Goal: Find specific page/section: Find specific page/section

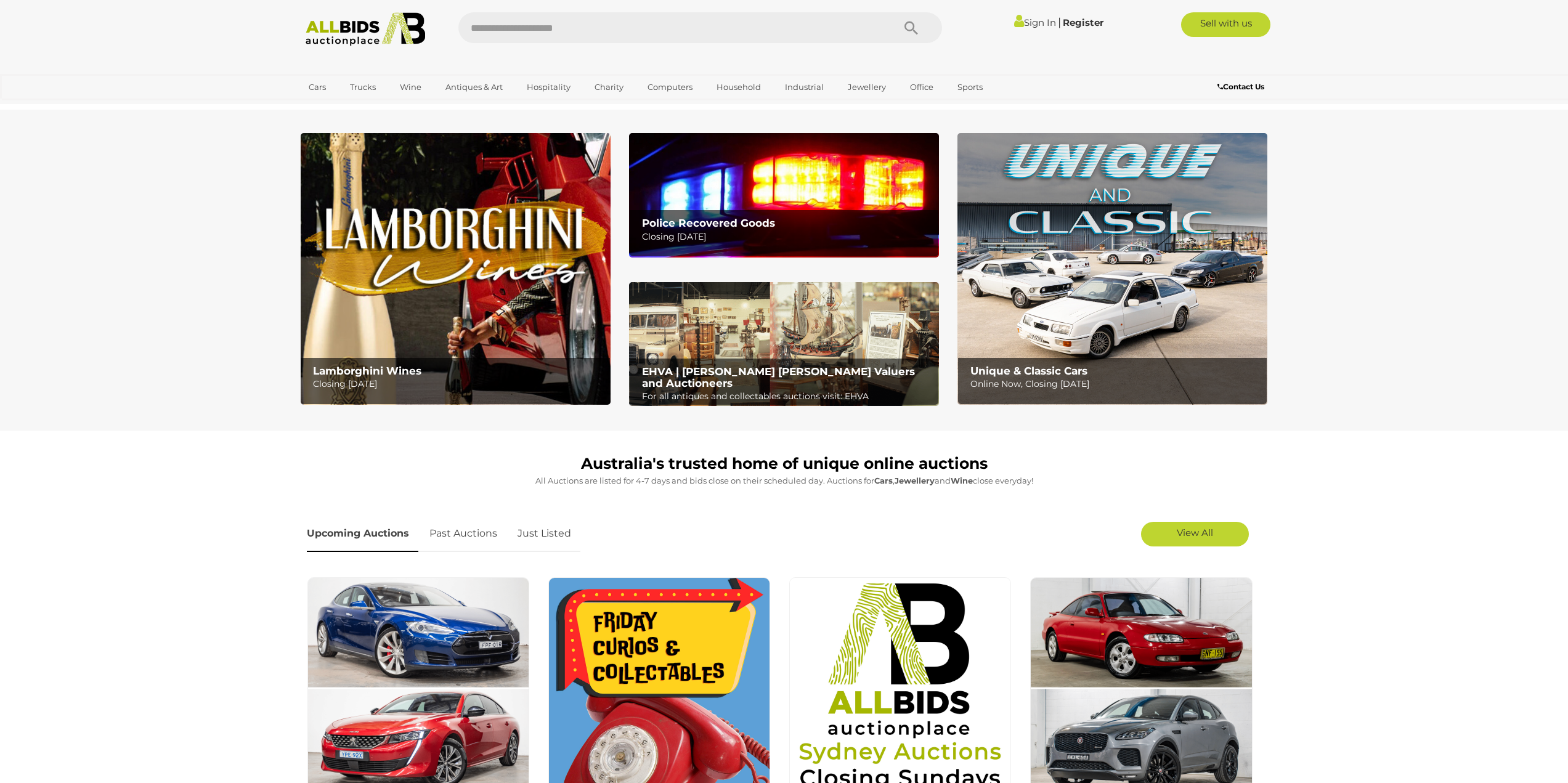
click at [1015, 18] on icon at bounding box center [1019, 20] width 10 height 14
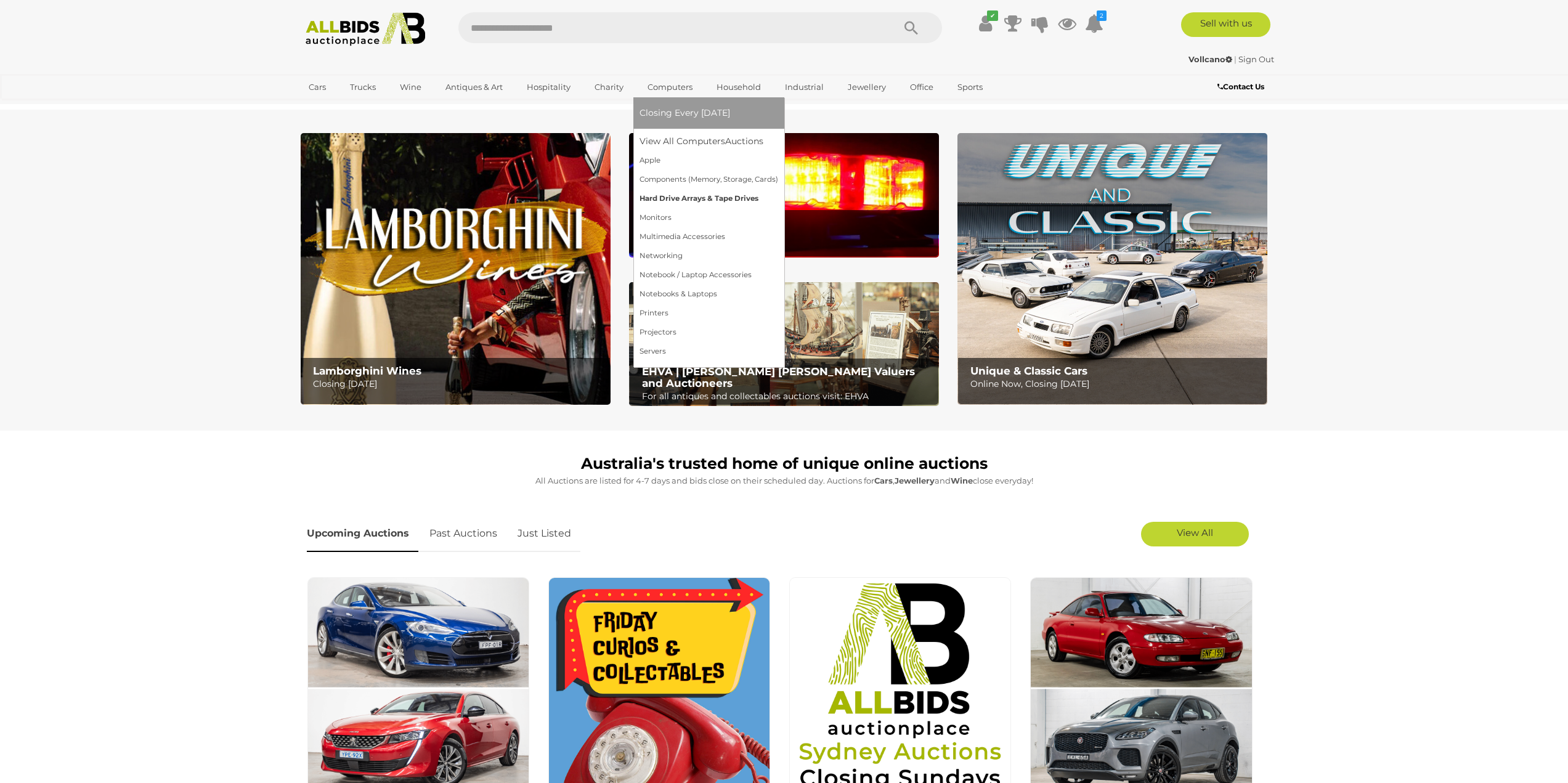
click at [654, 207] on link "Hard Drive Arrays & Tape Drives" at bounding box center [709, 199] width 139 height 19
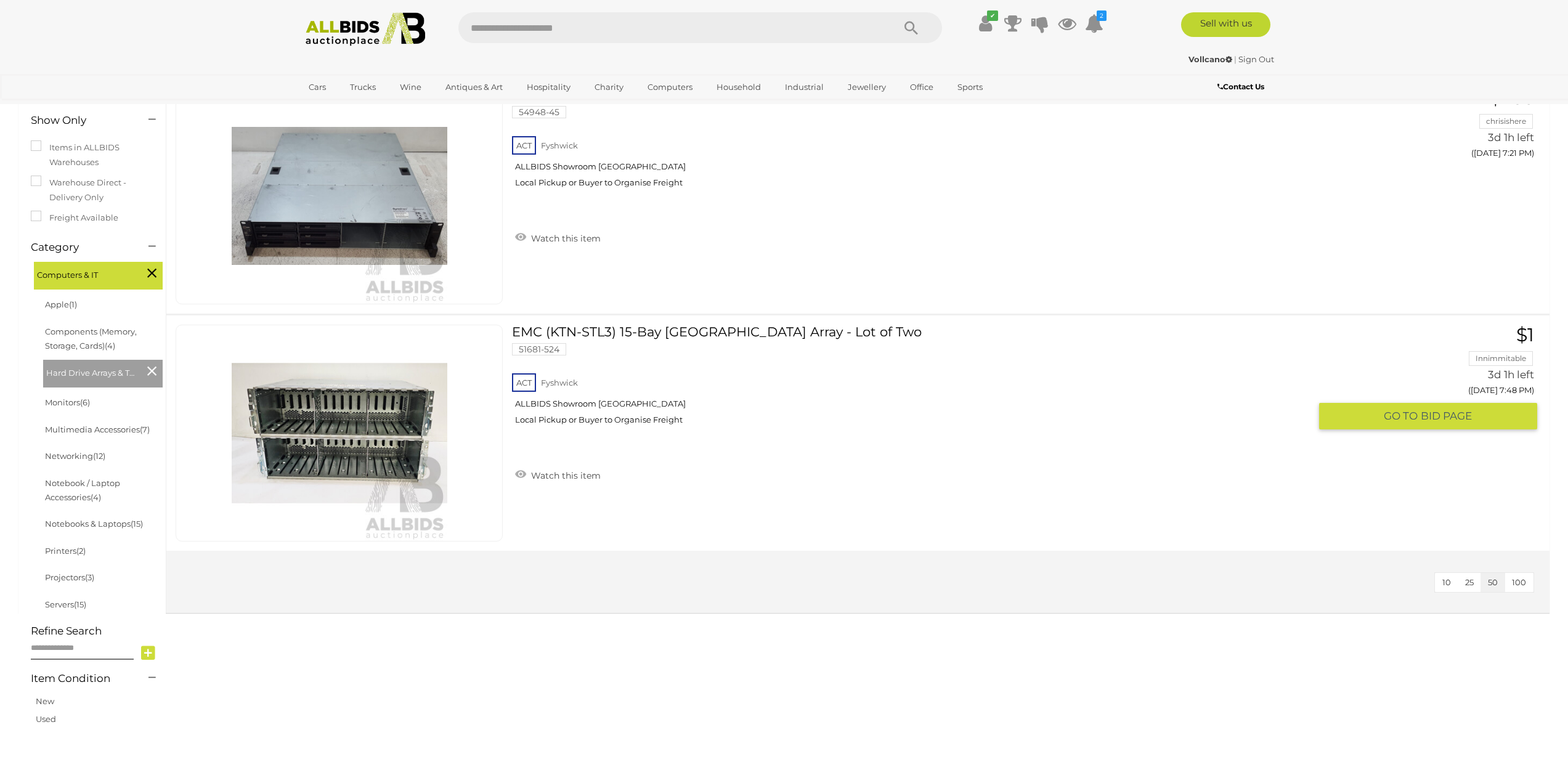
scroll to position [185, 0]
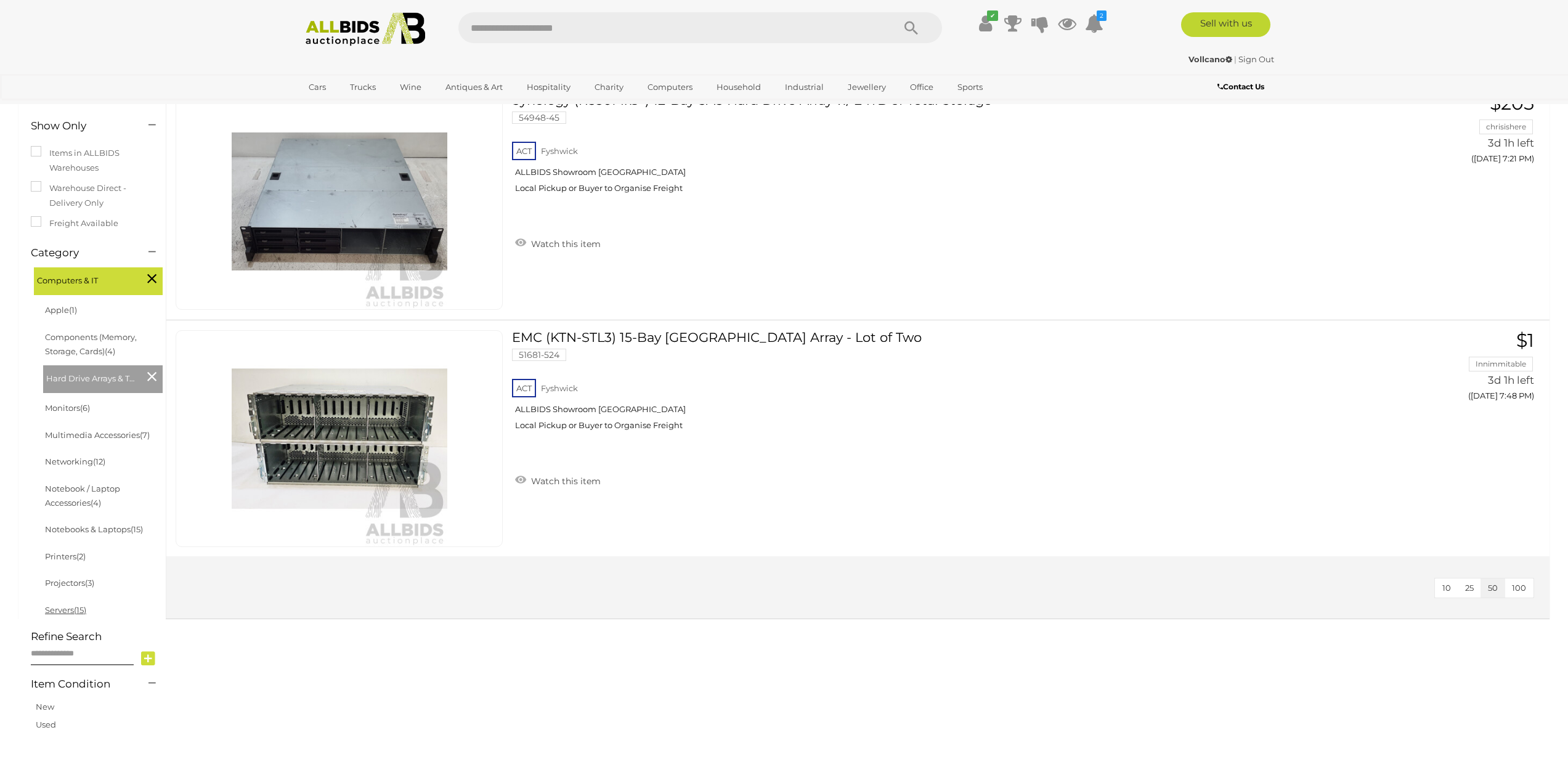
click at [69, 606] on link "Servers (15)" at bounding box center [65, 609] width 41 height 10
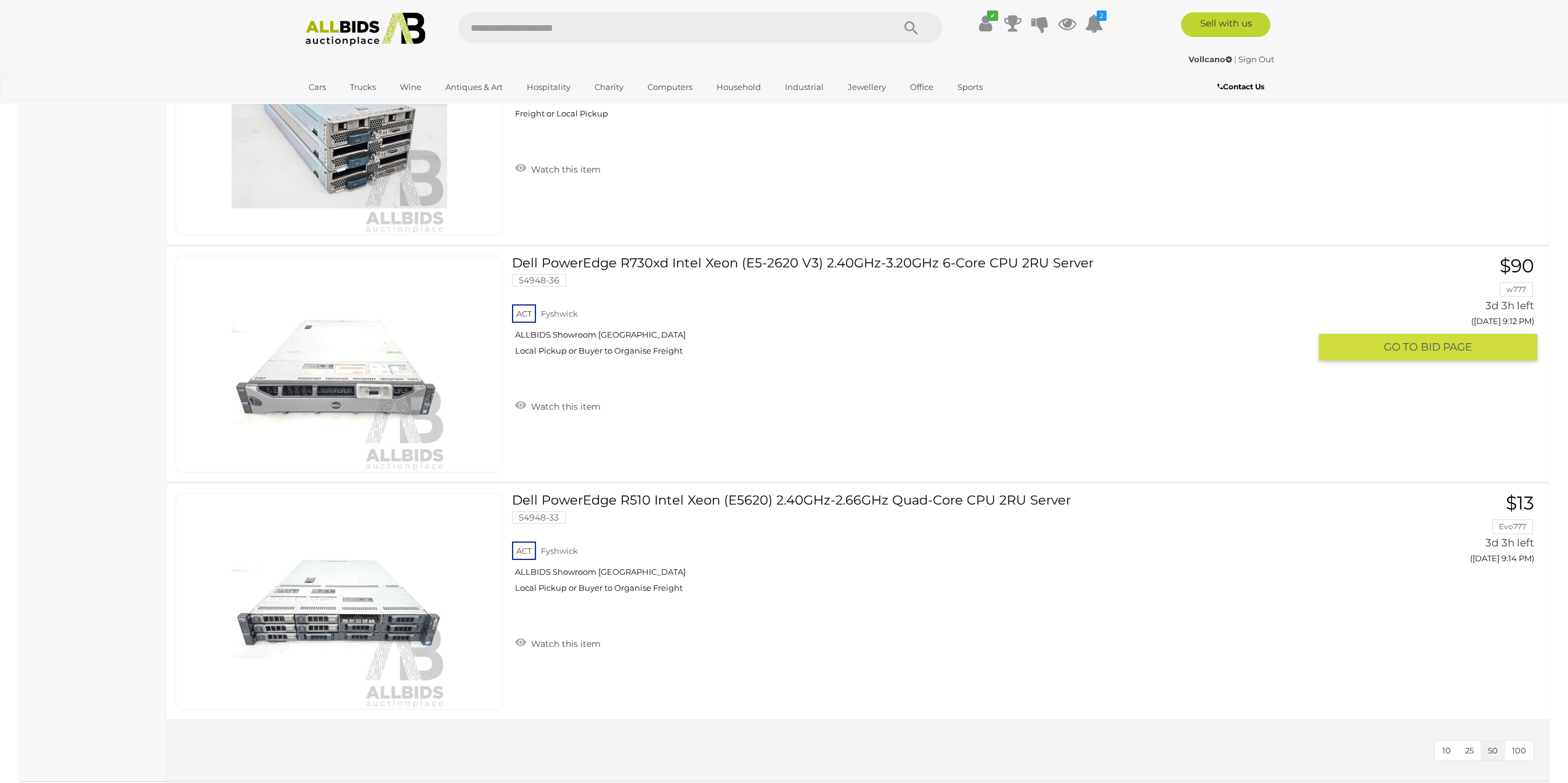
scroll to position [3389, 0]
